Goal: Task Accomplishment & Management: Complete application form

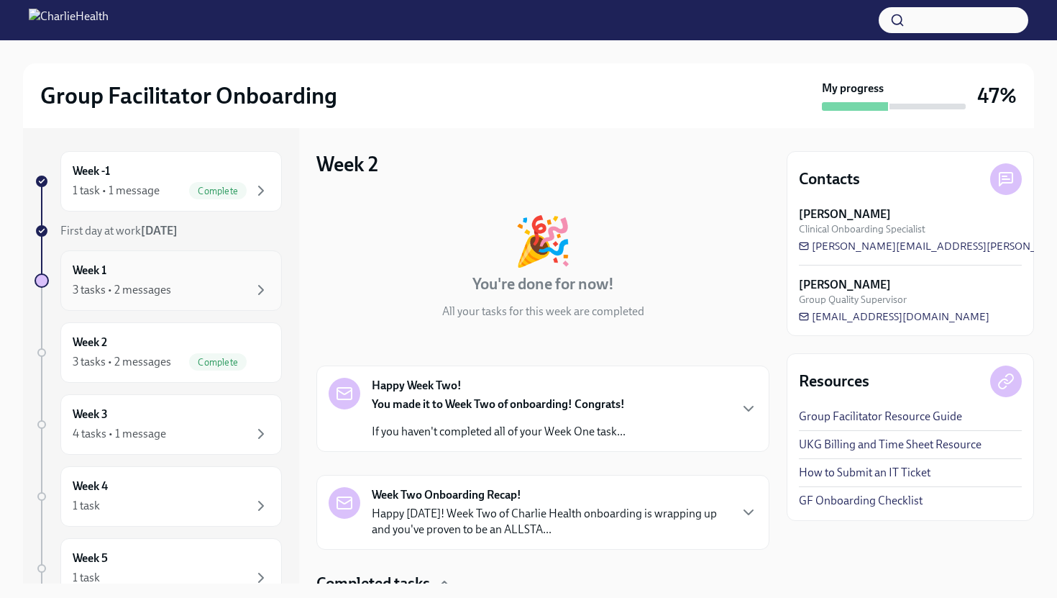
click at [122, 283] on div "3 tasks • 2 messages" at bounding box center [122, 290] width 99 height 16
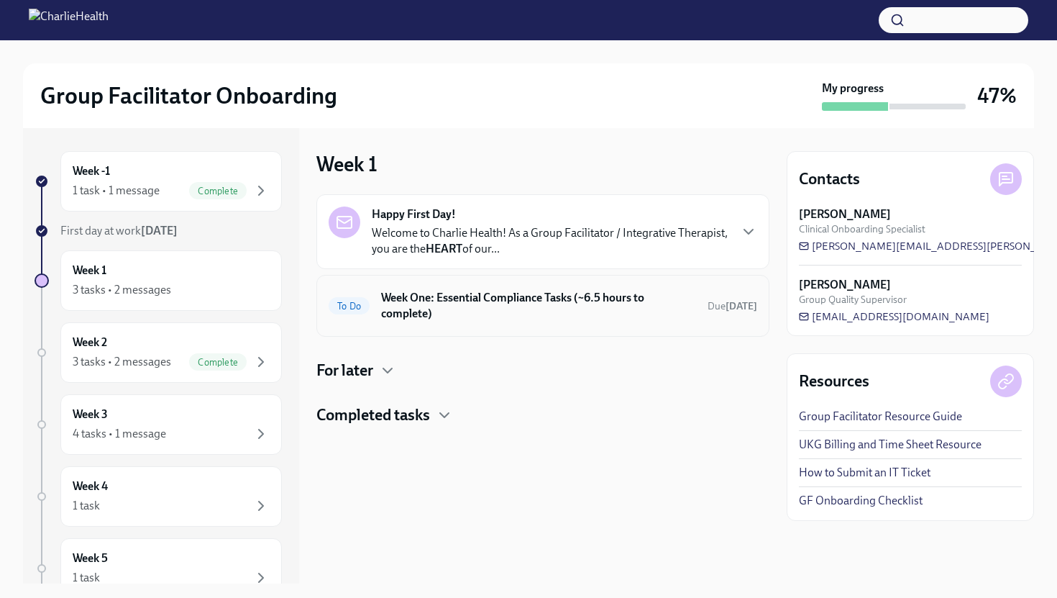
click at [430, 296] on h6 "Week One: Essential Compliance Tasks (~6.5 hours to complete)" at bounding box center [538, 306] width 315 height 32
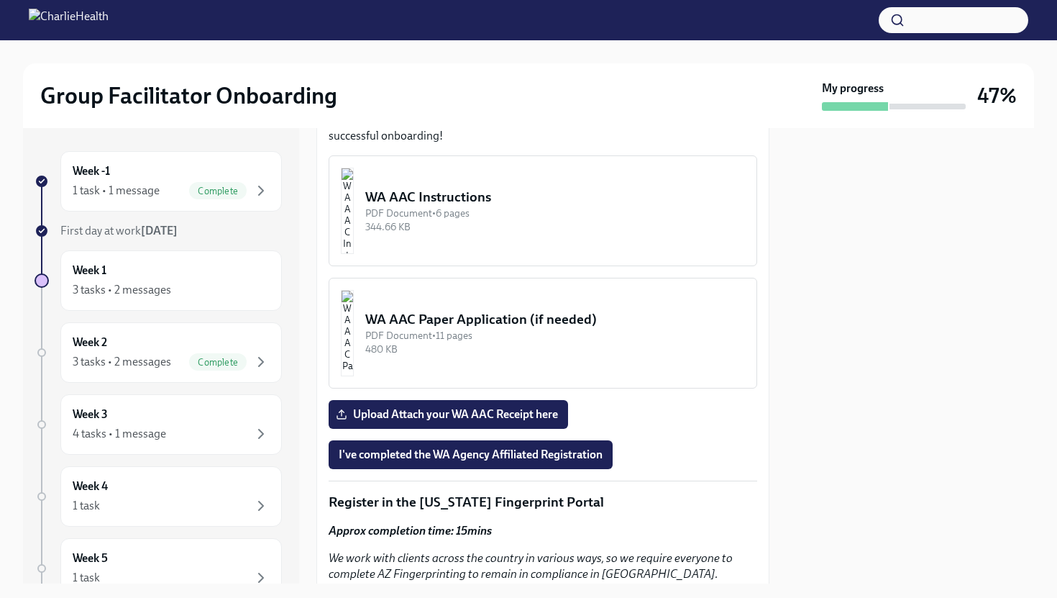
scroll to position [1298, 0]
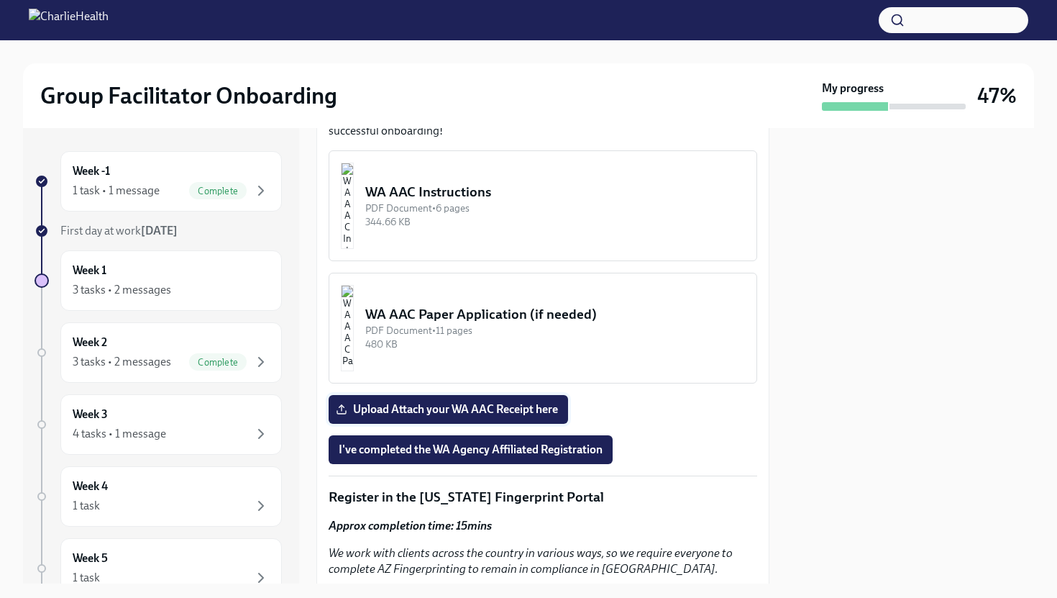
click at [424, 402] on span "Upload Attach your WA AAC Receipt here" at bounding box center [448, 409] width 219 height 14
click at [0, 0] on input "Upload Attach your WA AAC Receipt here" at bounding box center [0, 0] width 0 height 0
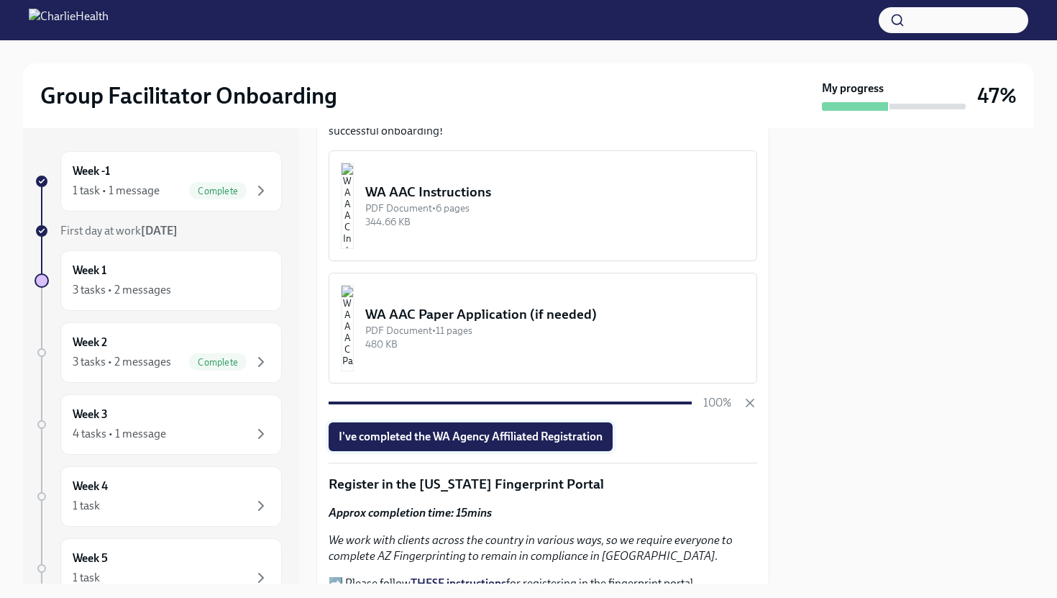
click at [583, 422] on button "I've completed the WA Agency Affiliated Registration" at bounding box center [471, 436] width 284 height 29
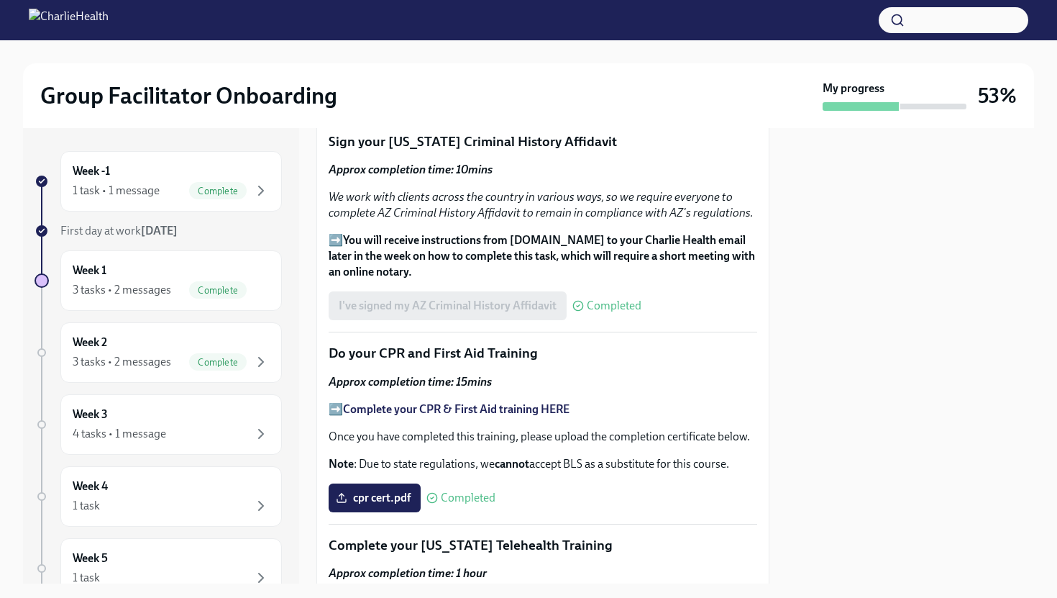
scroll to position [1862, 0]
click at [157, 411] on div "Week 3 4 tasks • 1 message" at bounding box center [171, 424] width 197 height 36
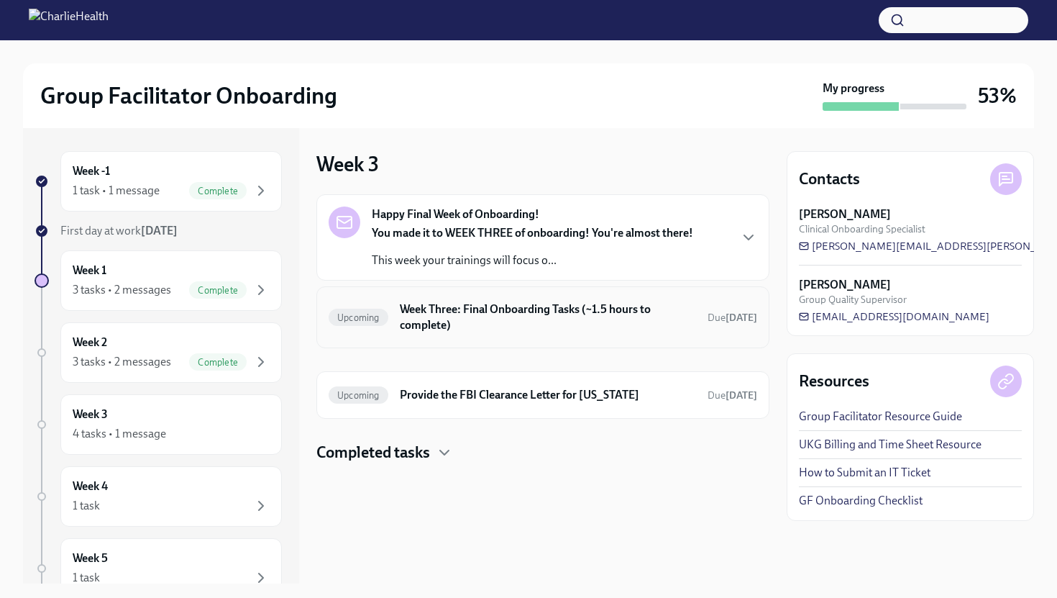
click at [471, 320] on h6 "Week Three: Final Onboarding Tasks (~1.5 hours to complete)" at bounding box center [548, 317] width 296 height 32
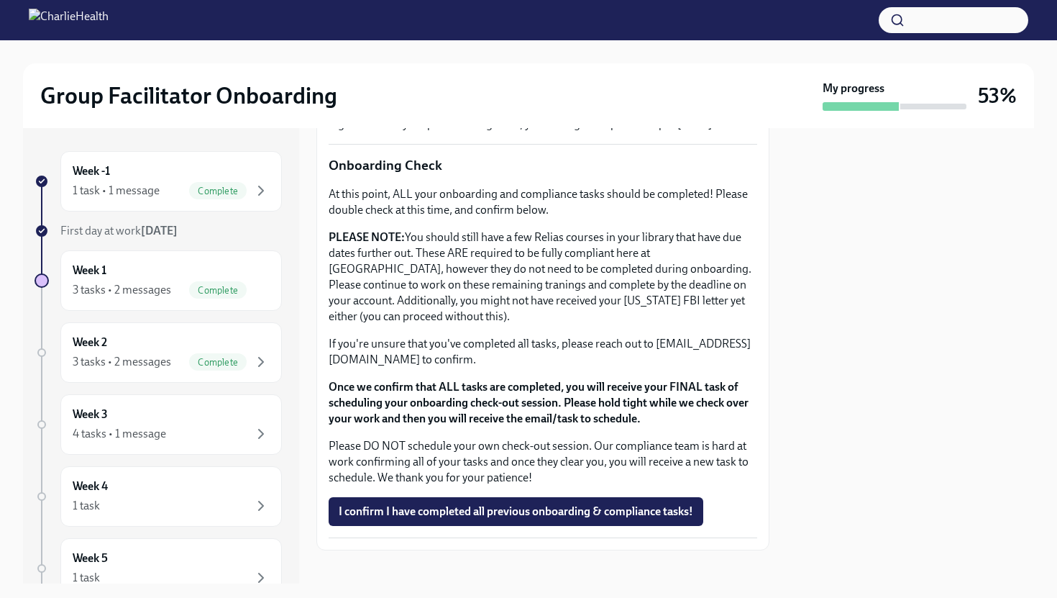
scroll to position [1135, 0]
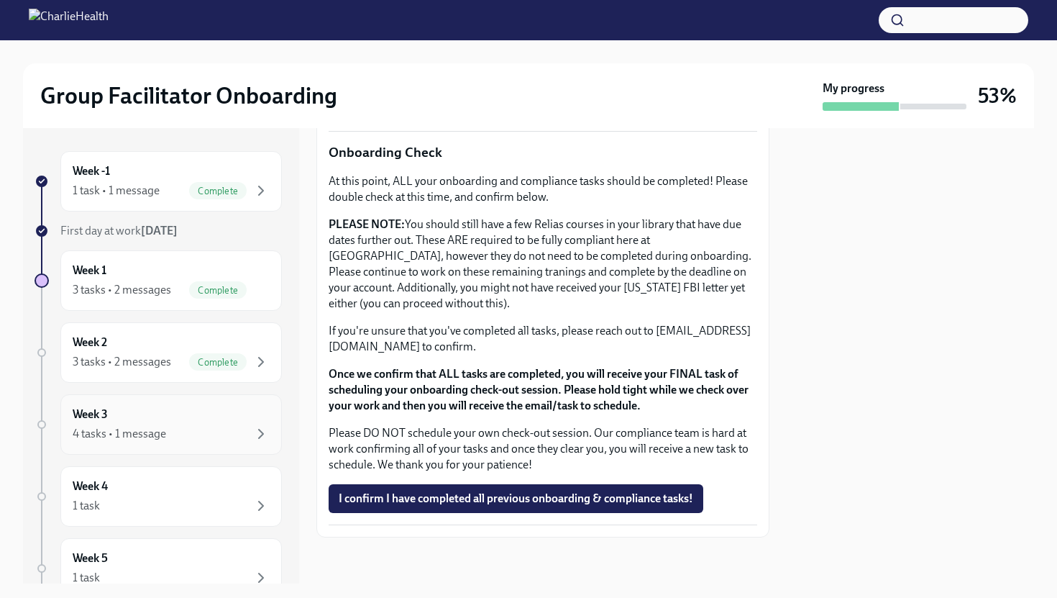
click at [175, 432] on div "4 tasks • 1 message" at bounding box center [171, 433] width 197 height 17
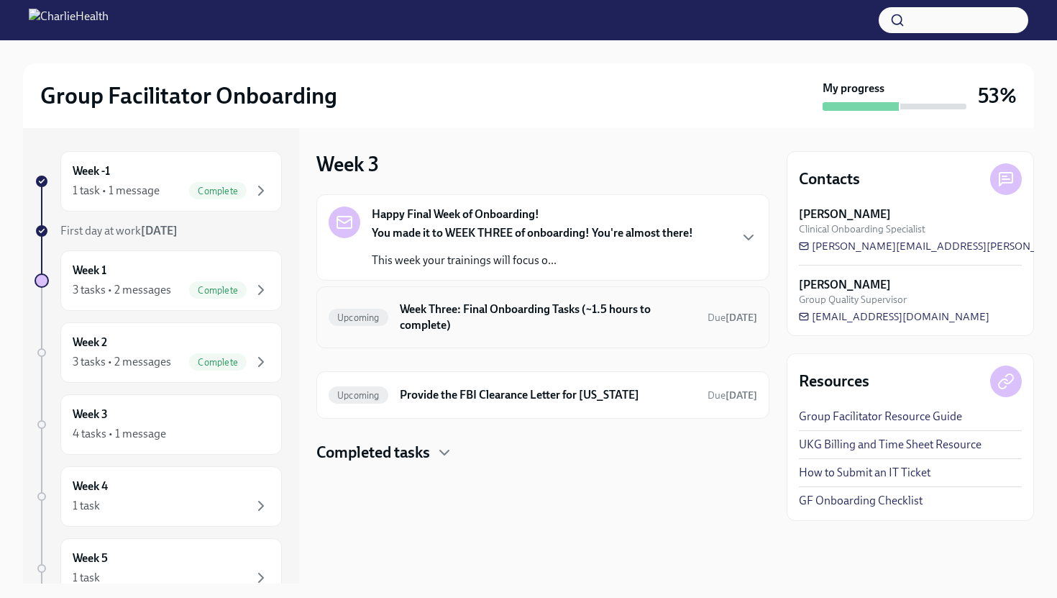
click at [447, 318] on h6 "Week Three: Final Onboarding Tasks (~1.5 hours to complete)" at bounding box center [548, 317] width 296 height 32
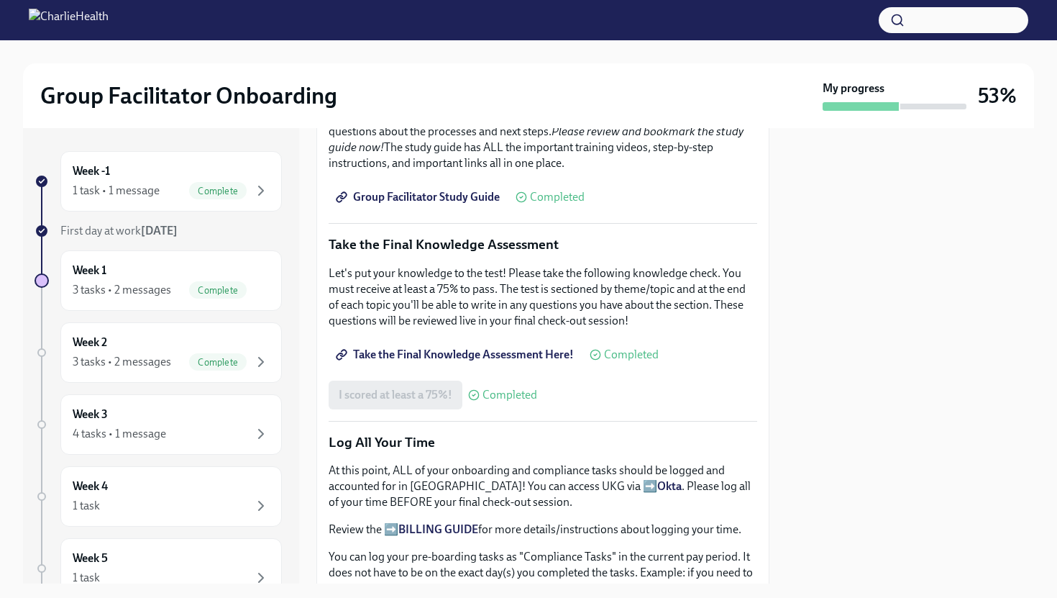
scroll to position [730, 0]
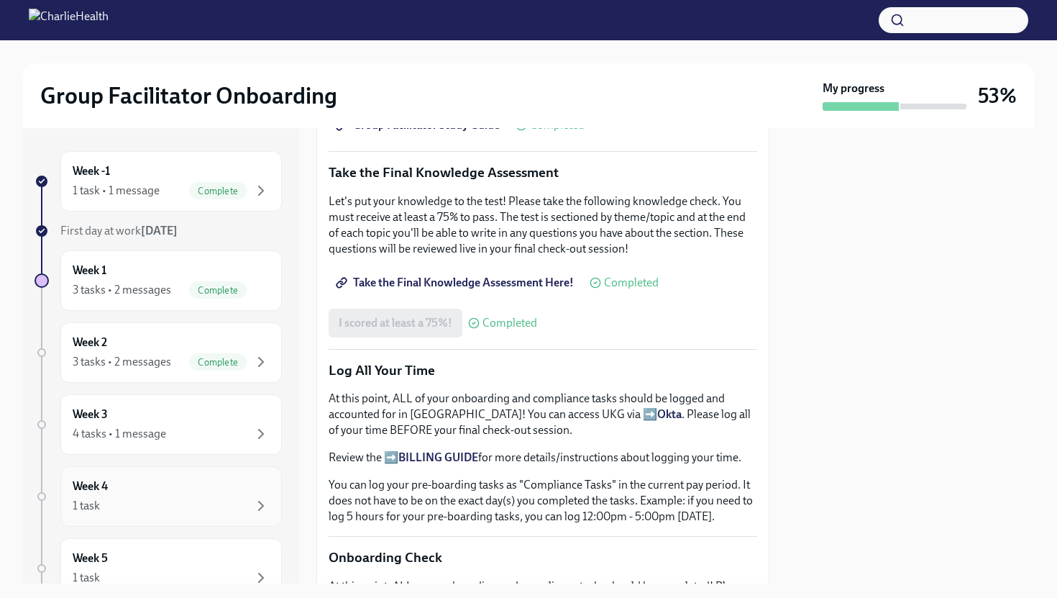
click at [217, 488] on div "Week 4 1 task" at bounding box center [171, 496] width 197 height 36
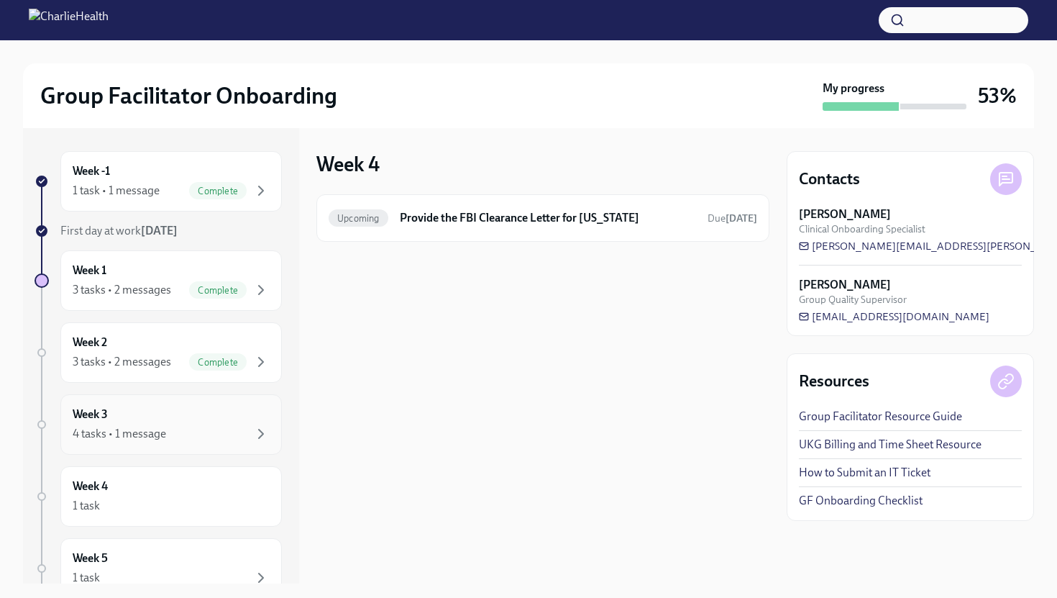
click at [214, 427] on div "4 tasks • 1 message" at bounding box center [171, 433] width 197 height 17
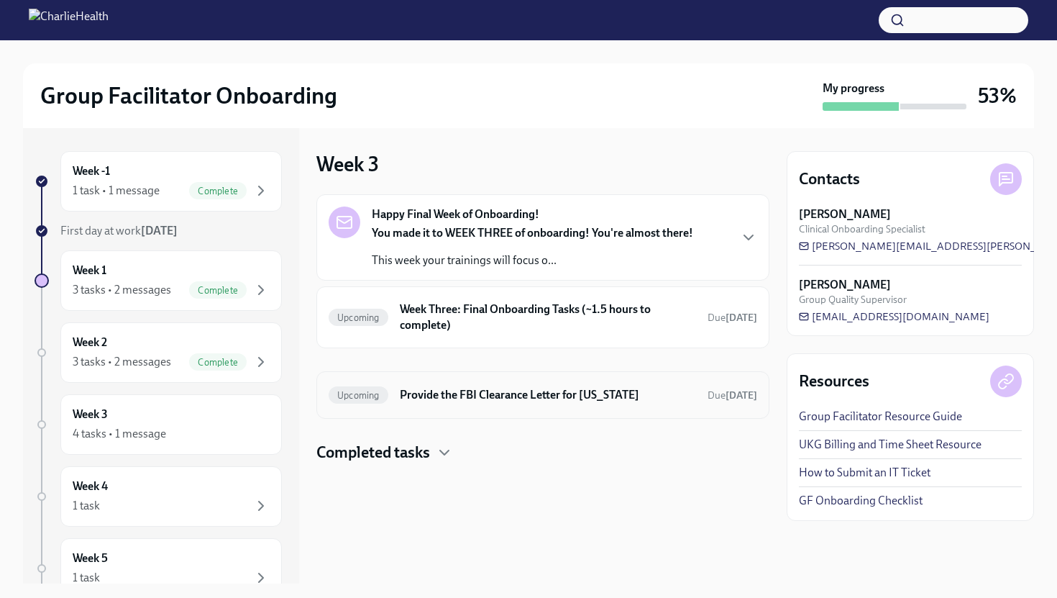
click at [498, 396] on h6 "Provide the FBI Clearance Letter for [US_STATE]" at bounding box center [548, 395] width 296 height 16
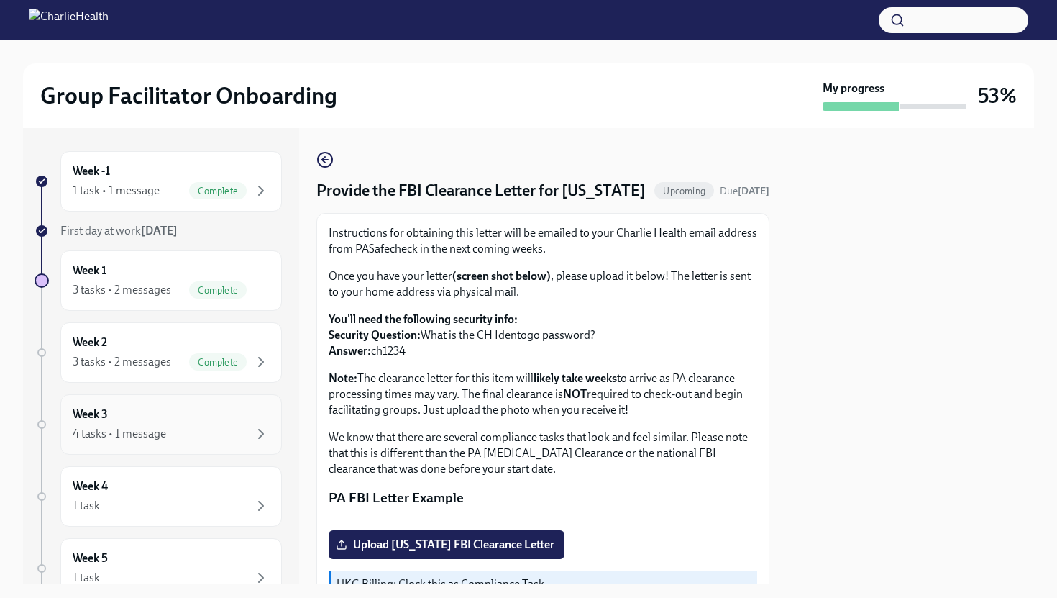
click at [209, 413] on div "Week 3 4 tasks • 1 message" at bounding box center [171, 424] width 197 height 36
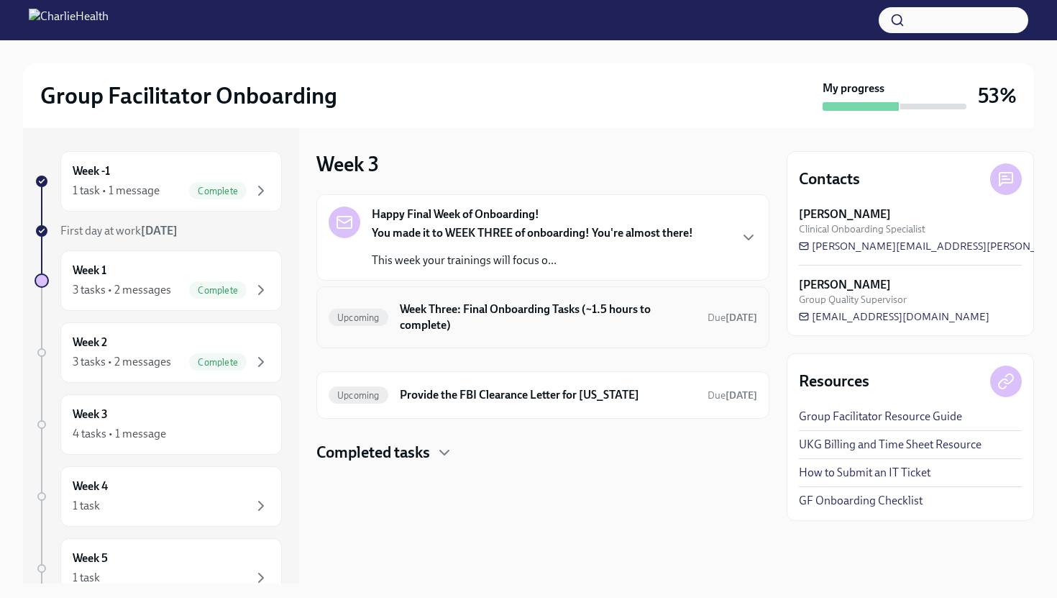
click at [448, 326] on h6 "Week Three: Final Onboarding Tasks (~1.5 hours to complete)" at bounding box center [548, 317] width 296 height 32
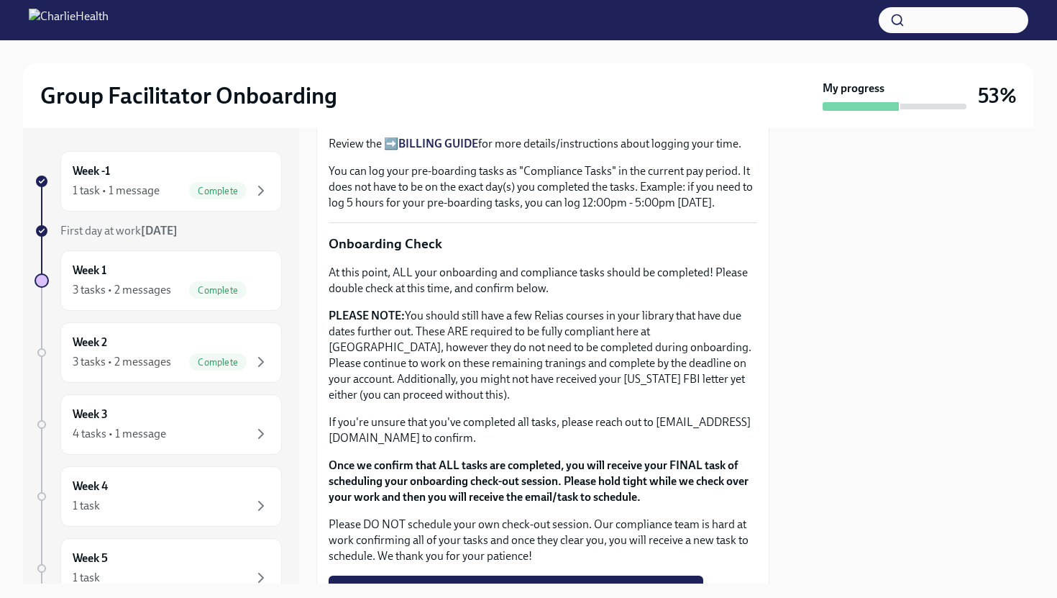
scroll to position [1135, 0]
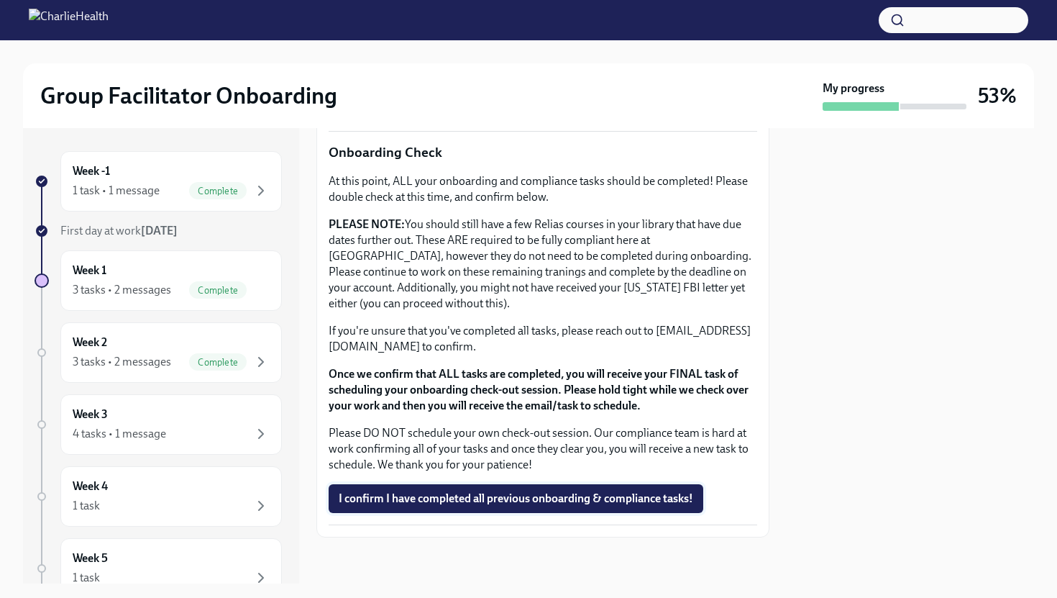
click at [429, 502] on span "I confirm I have completed all previous onboarding & compliance tasks!" at bounding box center [516, 498] width 355 height 14
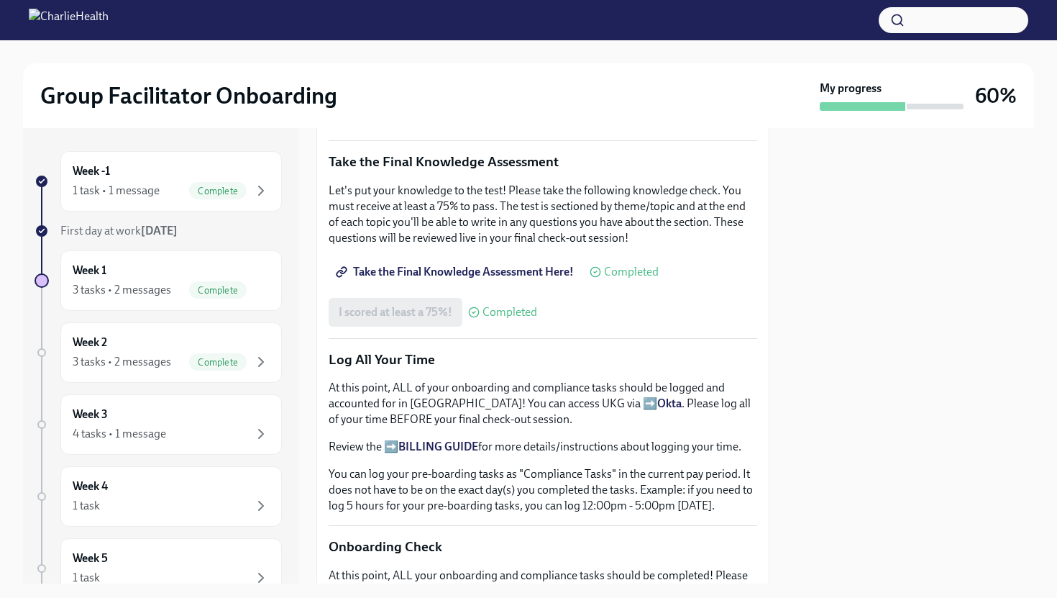
scroll to position [742, 0]
click at [187, 422] on div "Week 3 4 tasks • 1 message" at bounding box center [171, 424] width 197 height 36
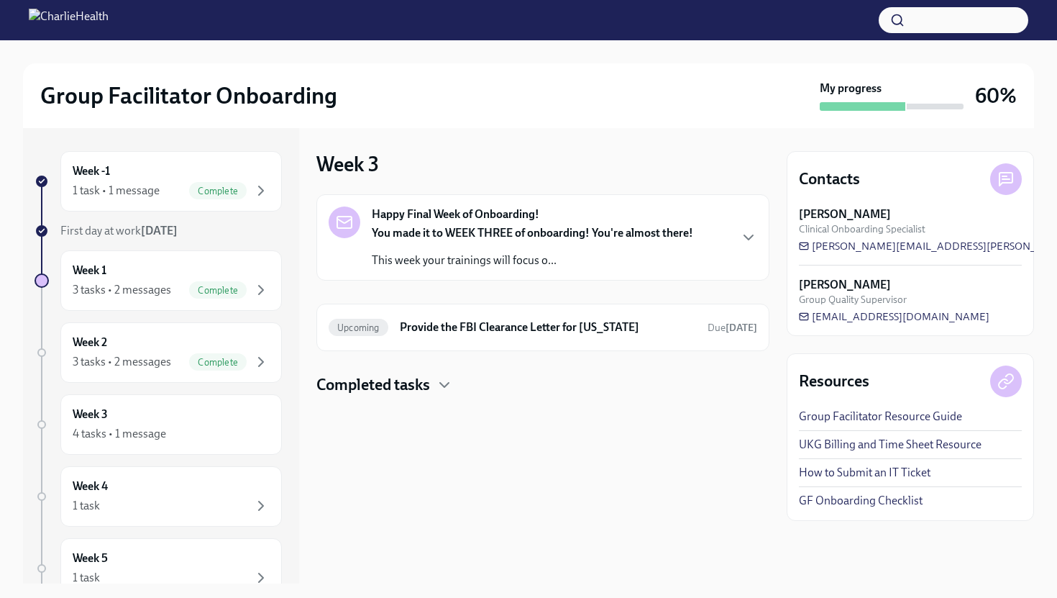
click at [432, 242] on div "You made it to WEEK THREE of onboarding! You're almost there! This week your tr…" at bounding box center [533, 246] width 322 height 43
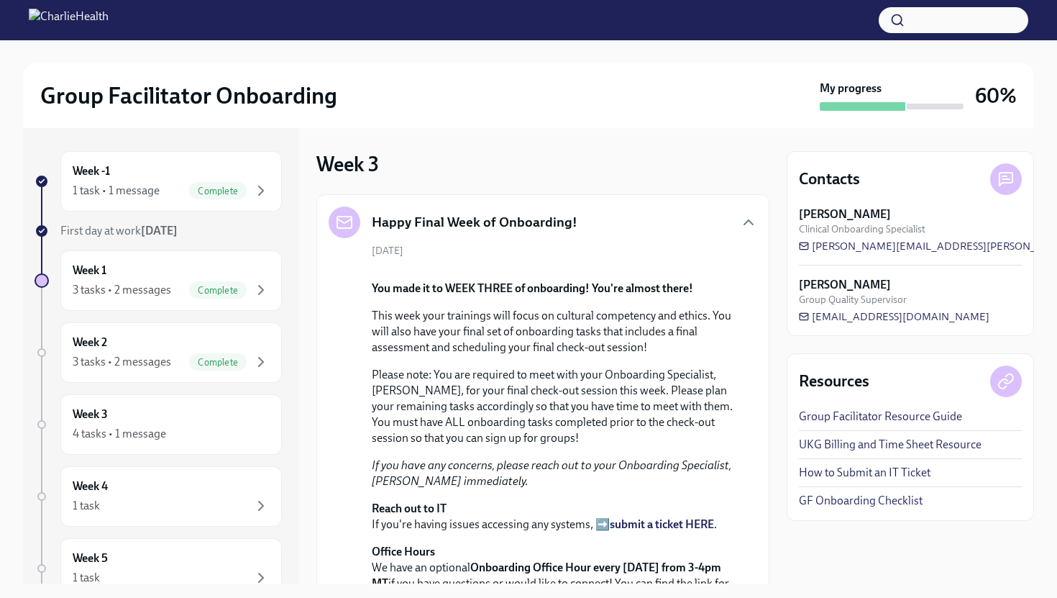
click at [444, 227] on h5 "Happy Final Week of Onboarding!" at bounding box center [475, 222] width 206 height 19
click at [234, 416] on div "Week 3 4 tasks • 1 message" at bounding box center [171, 424] width 197 height 36
click at [760, 219] on div "Happy Final Week of Onboarding! [DATE] You made it to WEEK THREE of onboarding!…" at bounding box center [542, 406] width 453 height 425
click at [744, 220] on icon "button" at bounding box center [748, 222] width 17 height 17
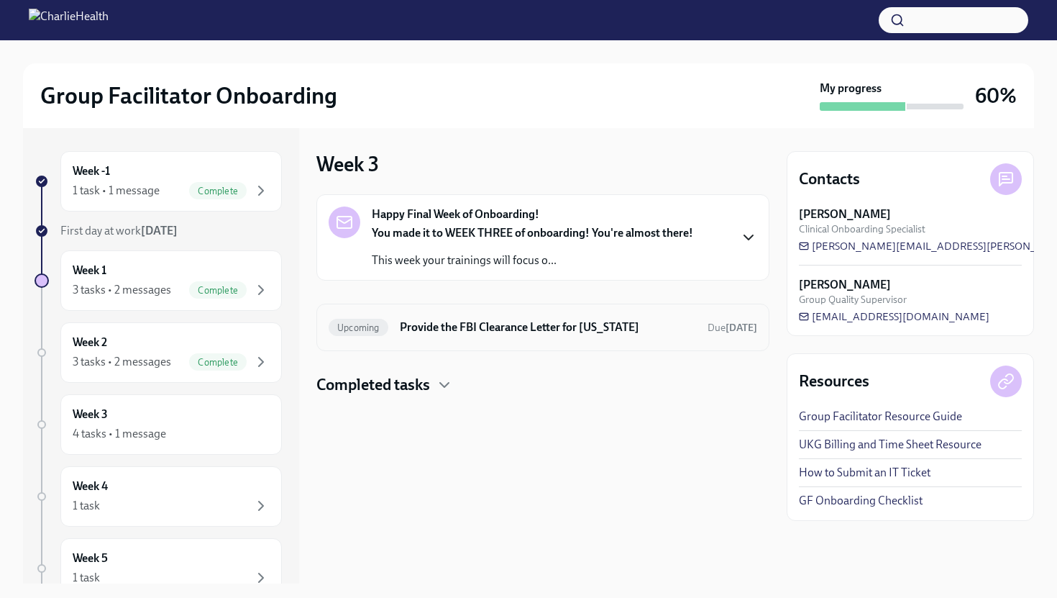
click at [637, 320] on h6 "Provide the FBI Clearance Letter for [US_STATE]" at bounding box center [548, 327] width 296 height 16
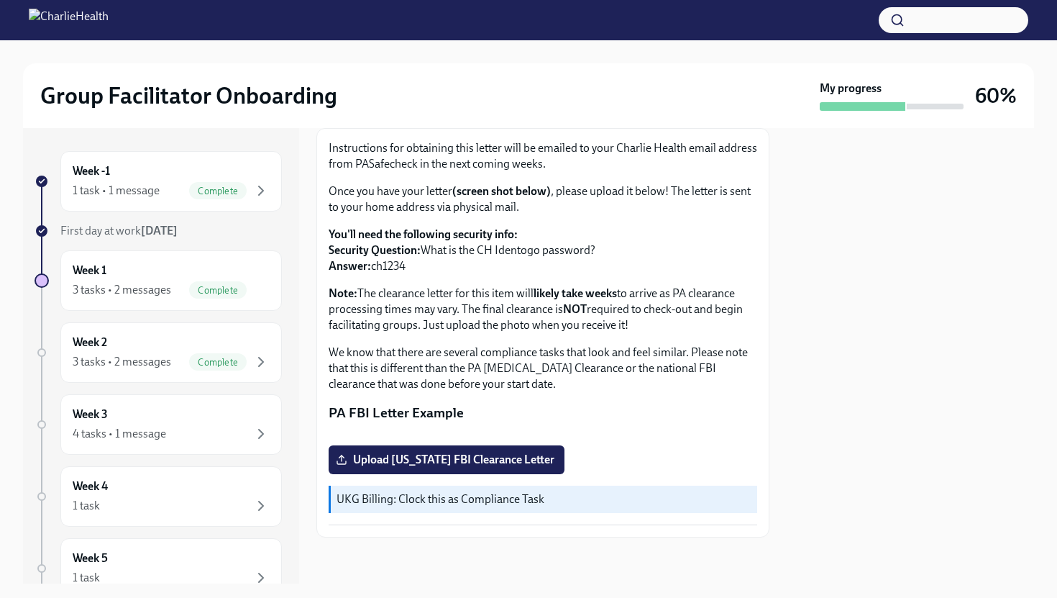
scroll to position [250, 0]
click at [219, 480] on div "Week 4 1 task" at bounding box center [171, 496] width 197 height 36
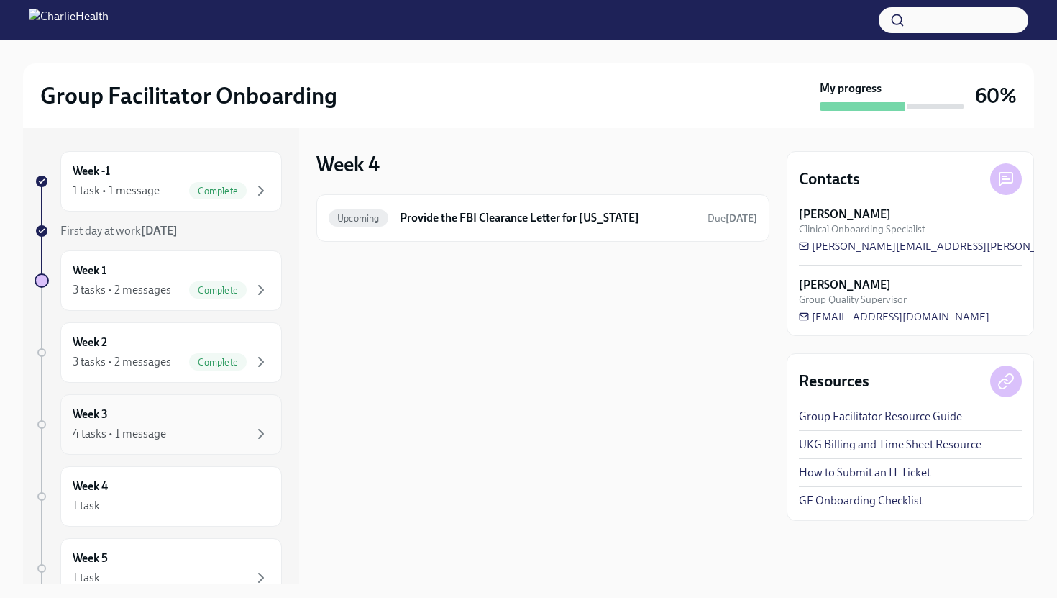
scroll to position [172, 0]
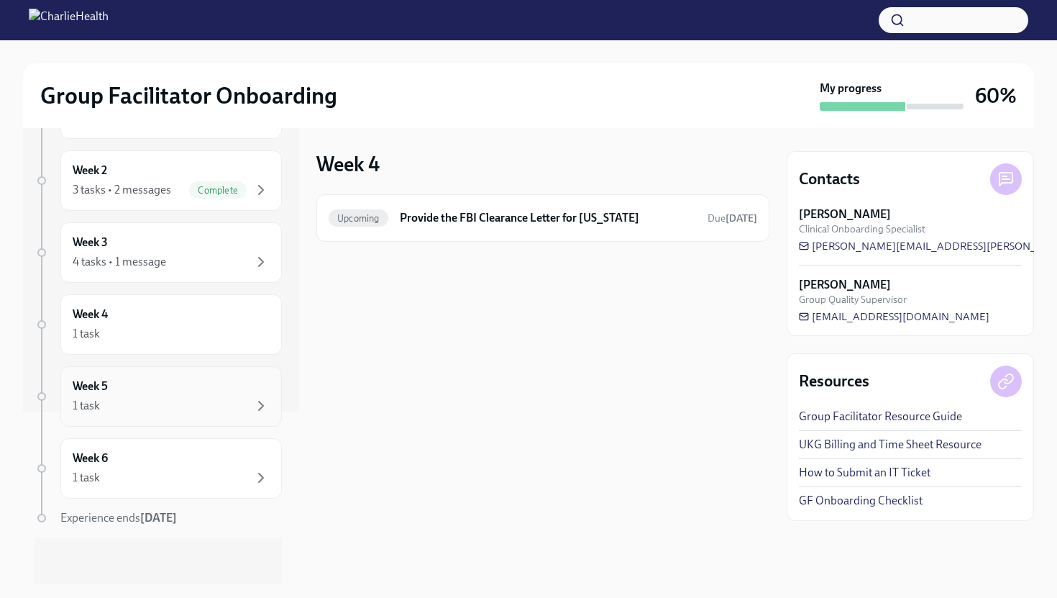
click at [242, 403] on div "1 task" at bounding box center [171, 405] width 197 height 17
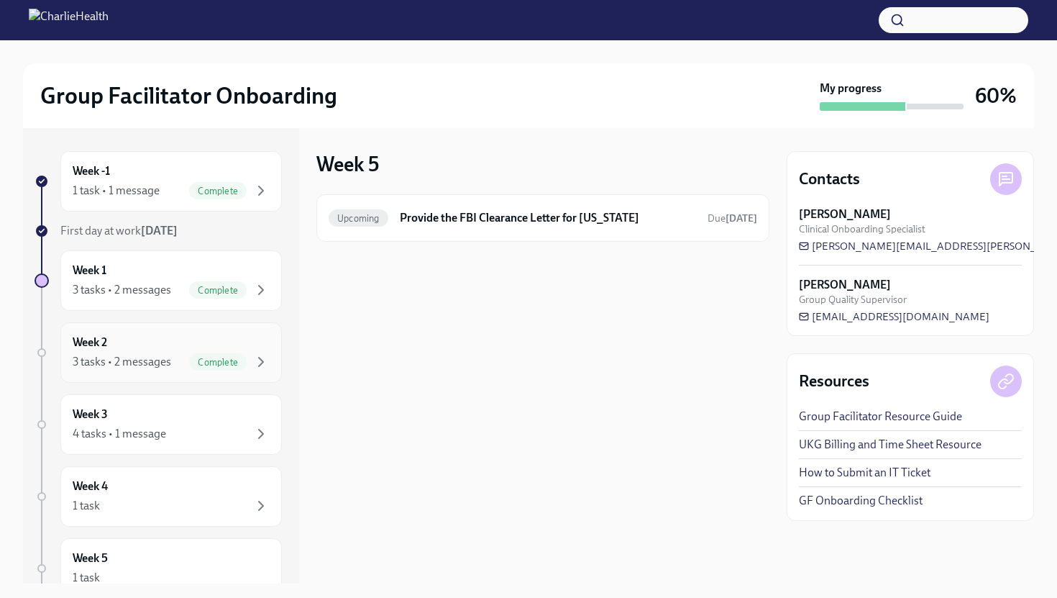
click at [150, 342] on div "Week 2 3 tasks • 2 messages Complete" at bounding box center [171, 352] width 197 height 36
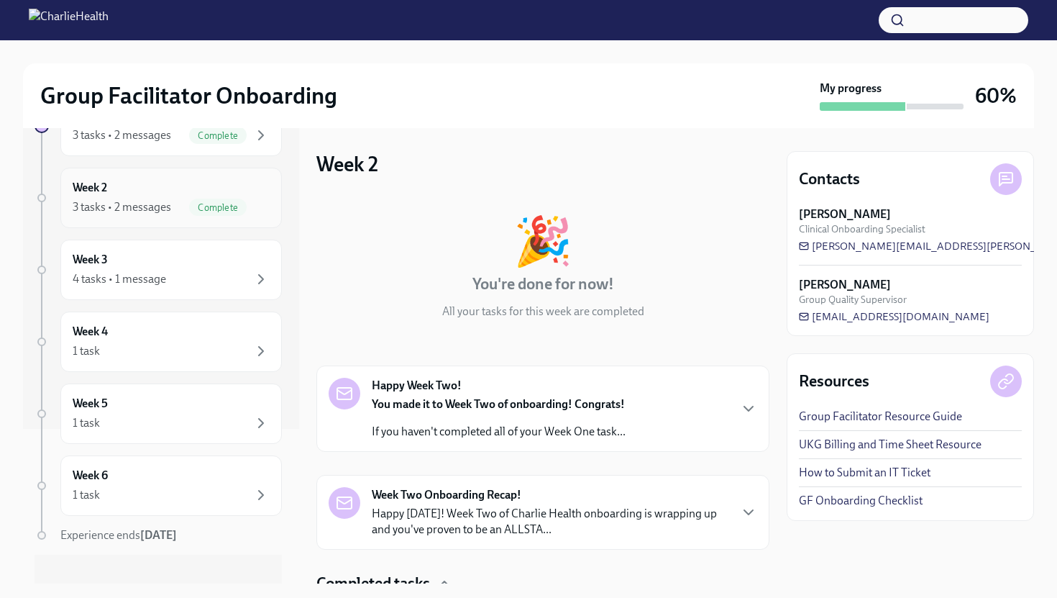
scroll to position [161, 0]
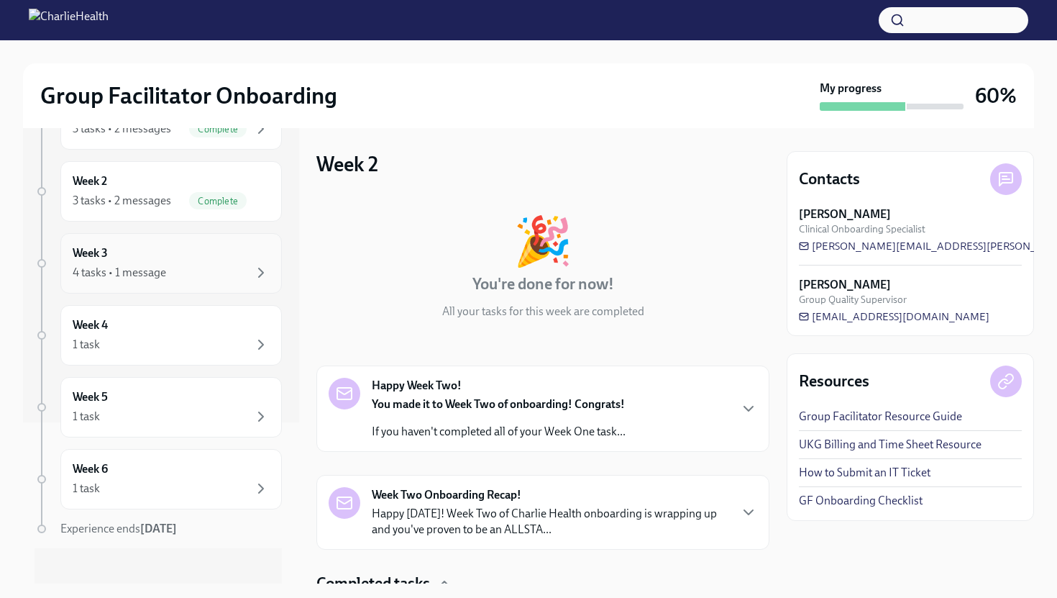
click at [172, 265] on div "4 tasks • 1 message" at bounding box center [171, 272] width 197 height 17
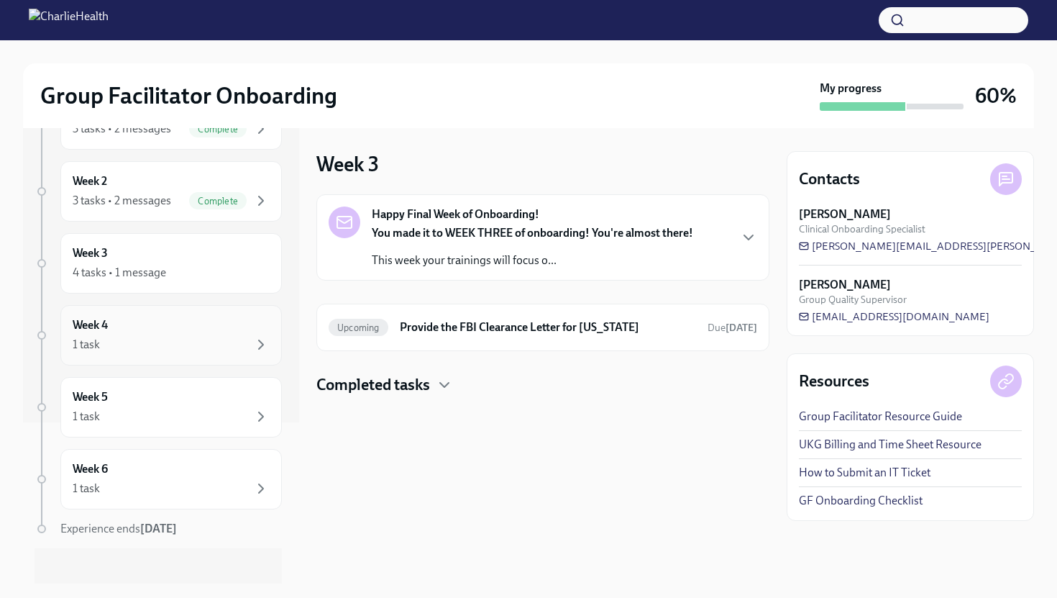
click at [214, 332] on div "Week 4 1 task" at bounding box center [171, 335] width 197 height 36
